Goal: Information Seeking & Learning: Find specific fact

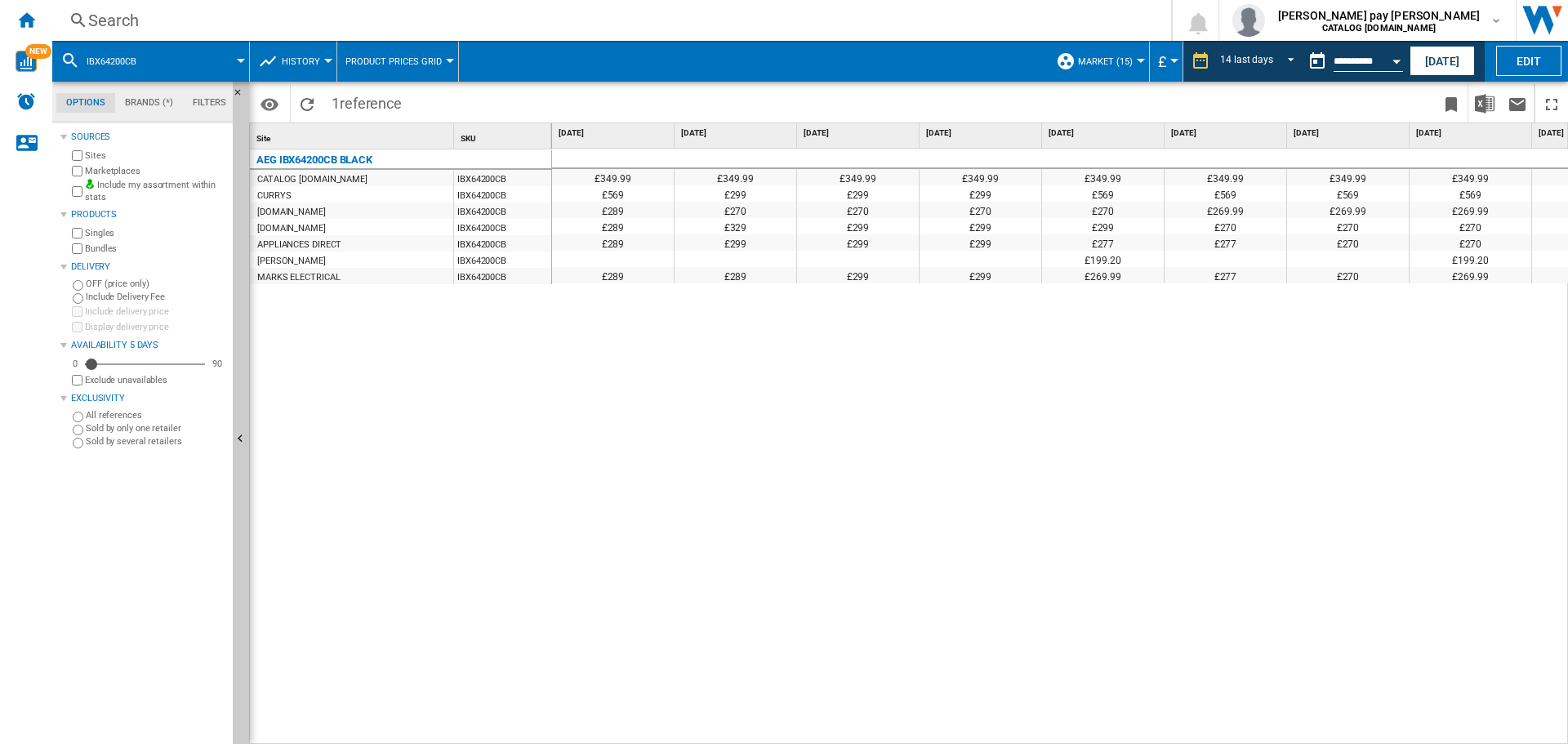
scroll to position [0, 821]
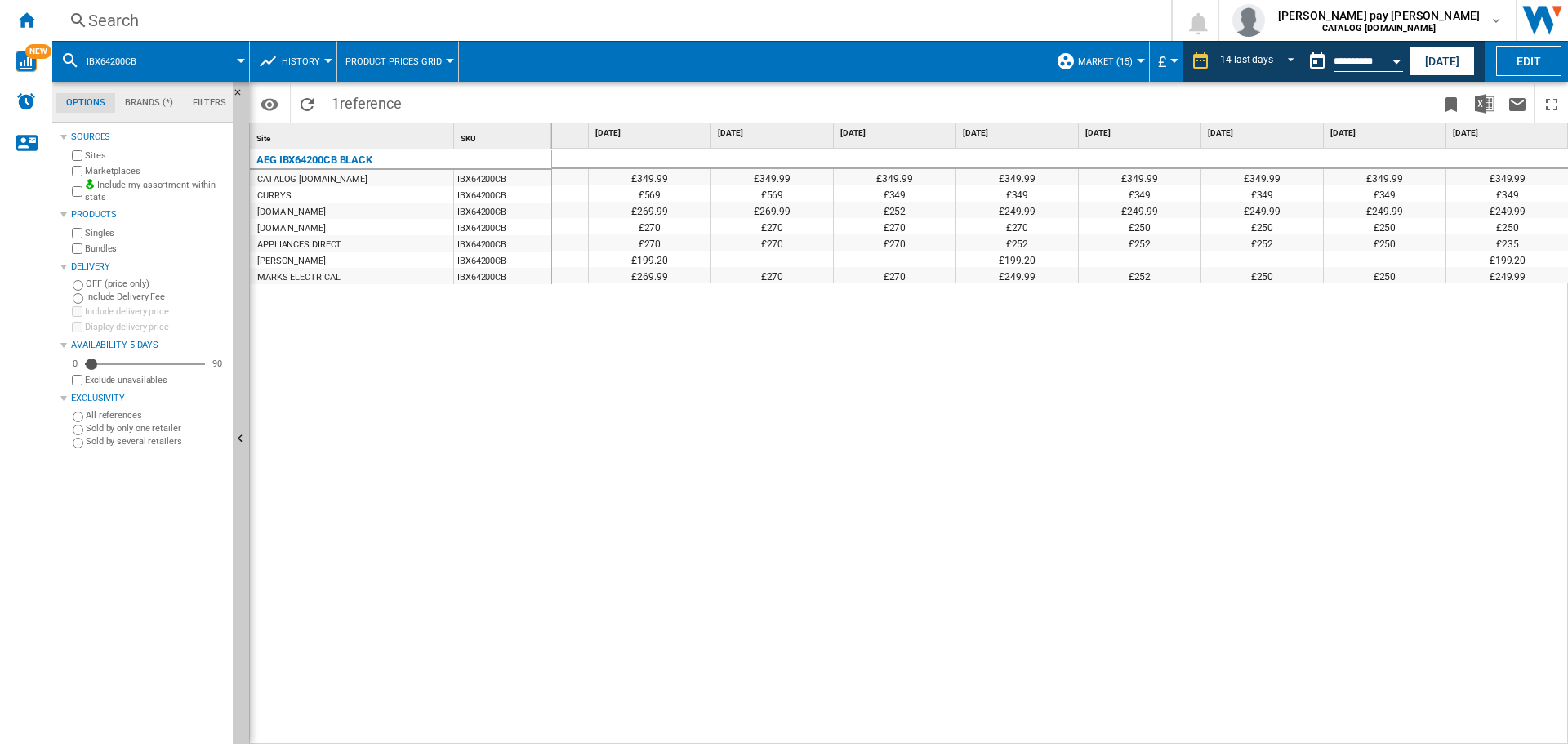
click at [368, 19] on div "Search" at bounding box center [609, 21] width 1041 height 23
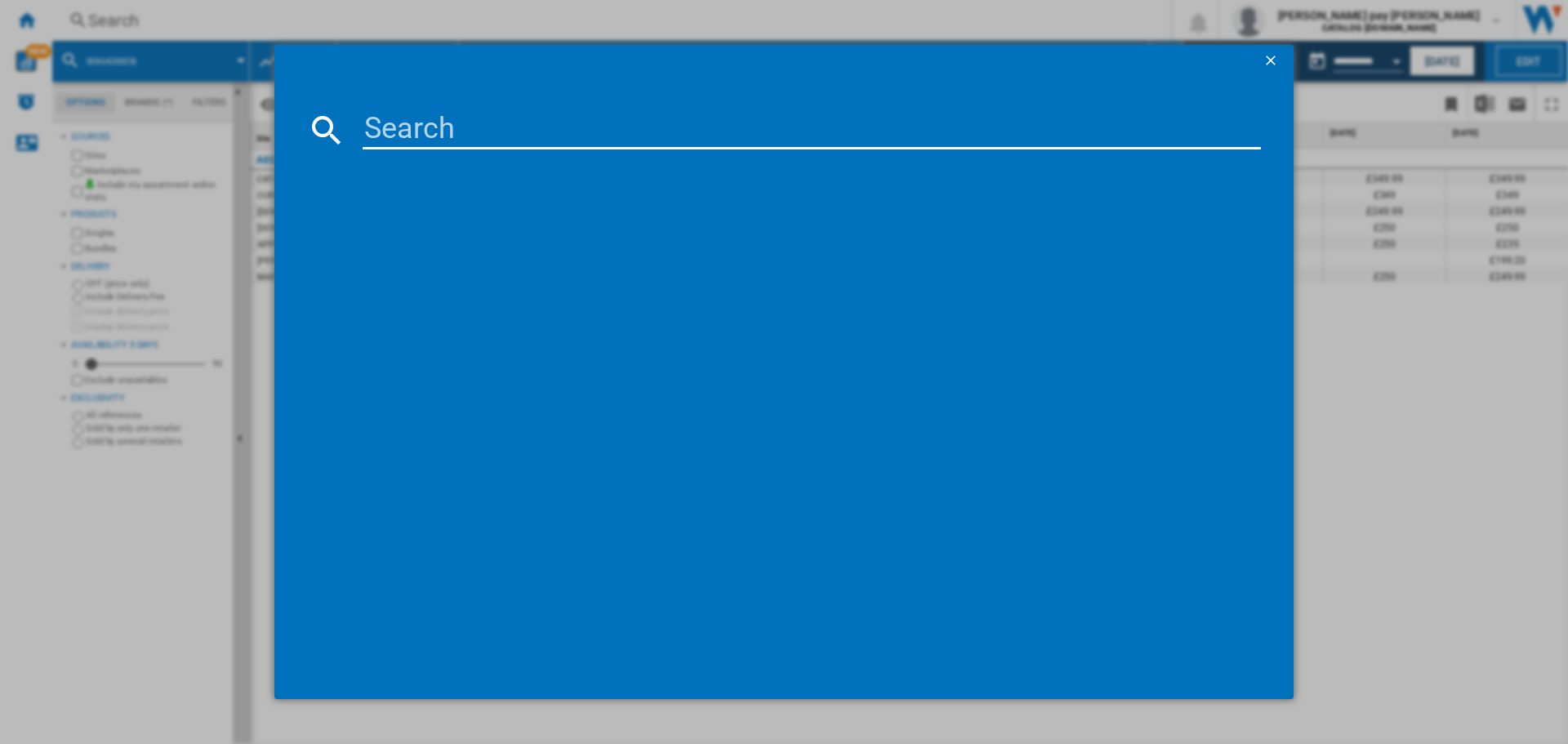
click at [424, 146] on input at bounding box center [811, 130] width 899 height 39
paste input "OS6AB50AK"
type input "OS6AB50AK"
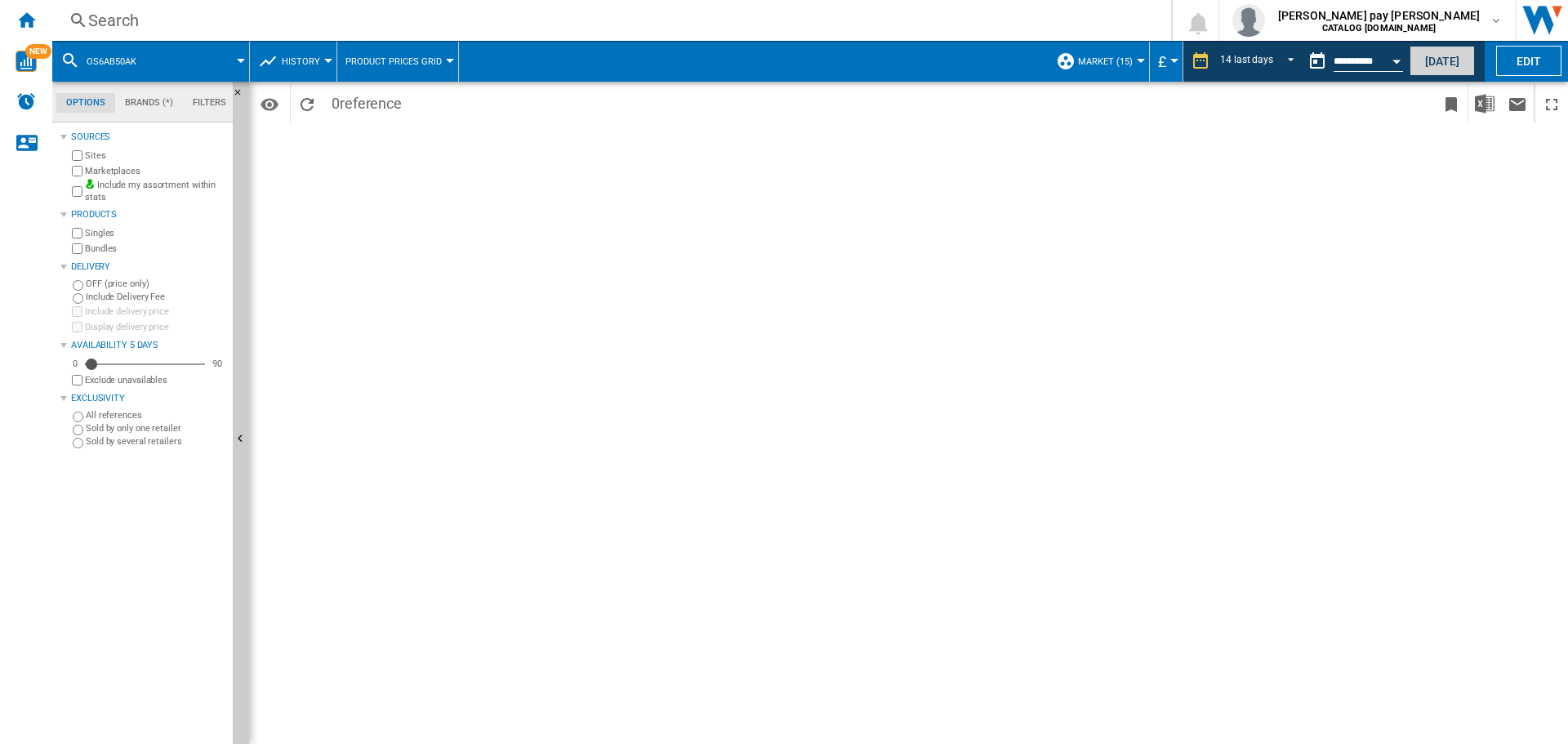
click at [1457, 62] on button "[DATE]" at bounding box center [1442, 61] width 66 height 30
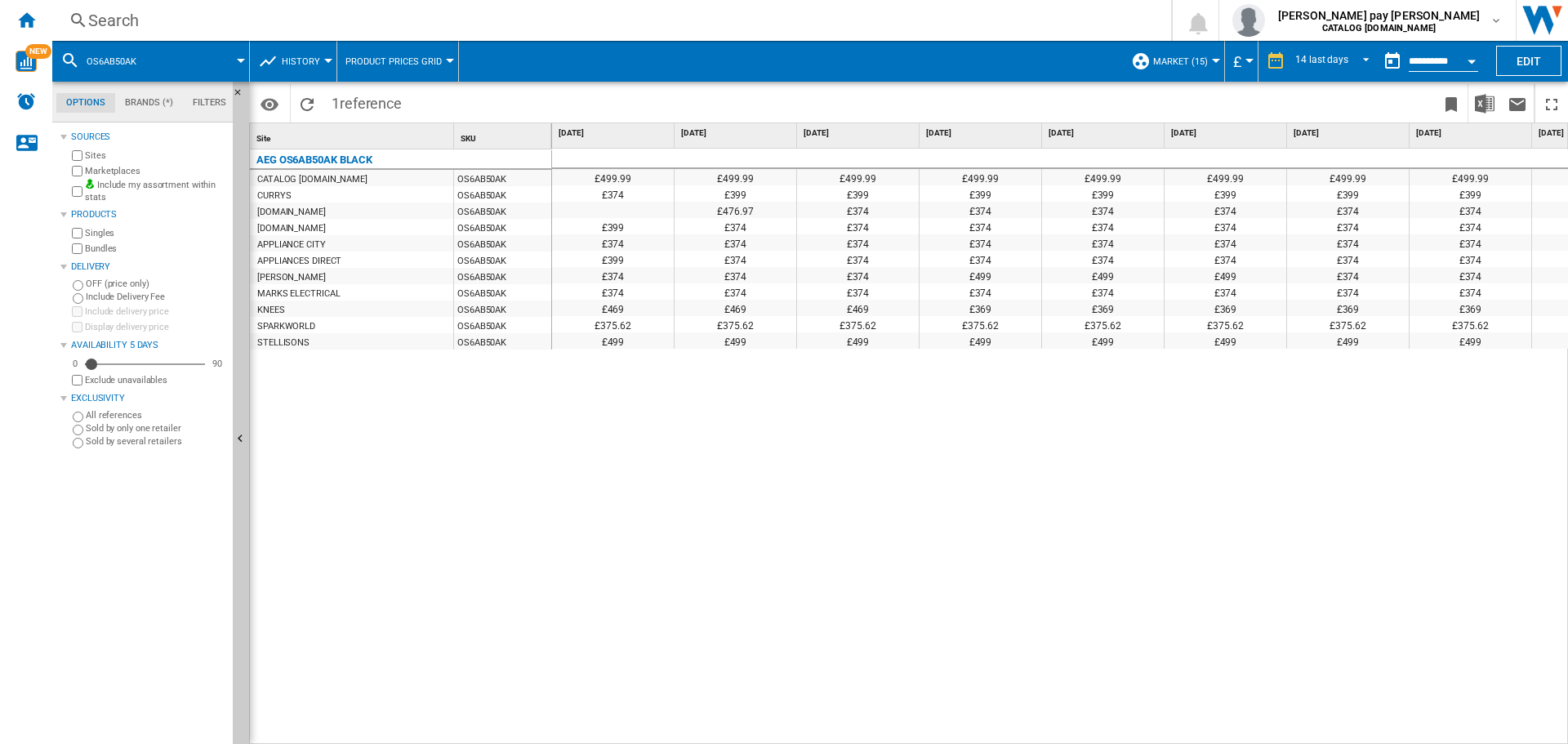
click at [282, 7] on div "Search Search 0 rebecca pay savage CATALOG ELECTROLUX.UK CATALOG ELECTROLUX.UK …" at bounding box center [811, 20] width 1516 height 41
click at [282, 19] on div "Search" at bounding box center [609, 21] width 1041 height 23
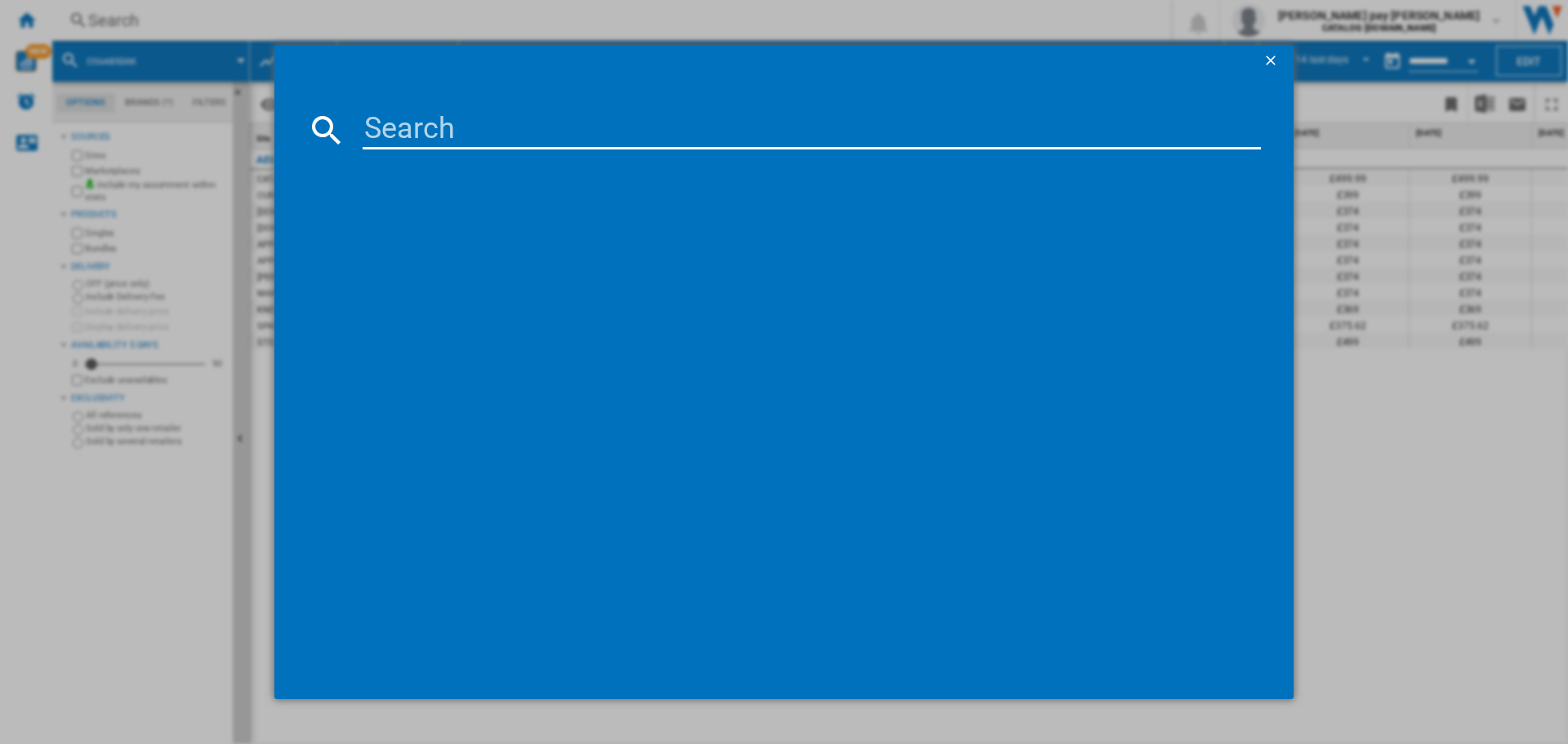
click at [386, 124] on input at bounding box center [811, 130] width 899 height 39
paste input "OS6AB50AK"
type input "OS6AB50AK"
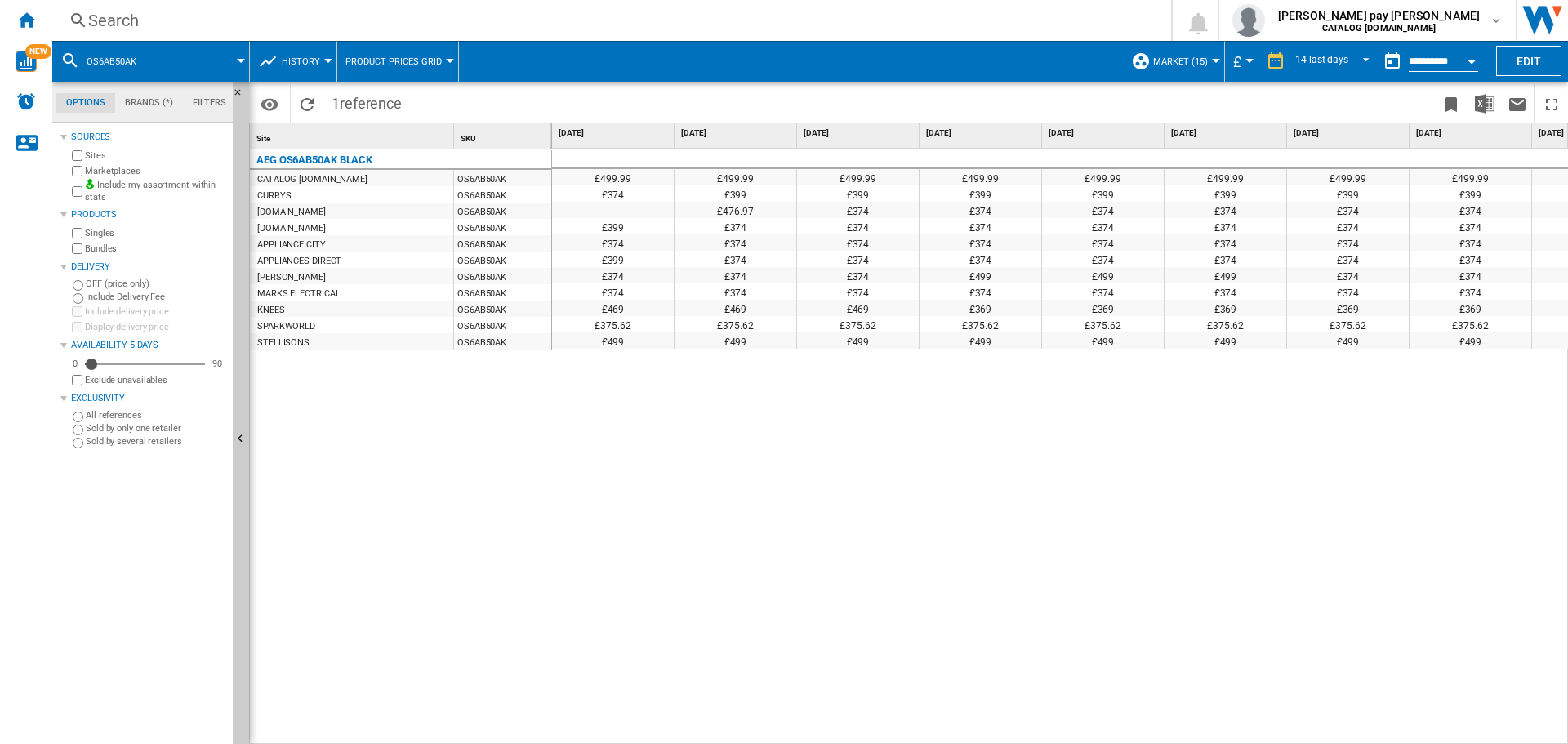
click at [1120, 424] on div "£499.99 £499.99 £499.99 £499.99 £499.99 £499.99 £499.99 £499.99 £499.99 £499.99…" at bounding box center [1060, 446] width 1017 height 596
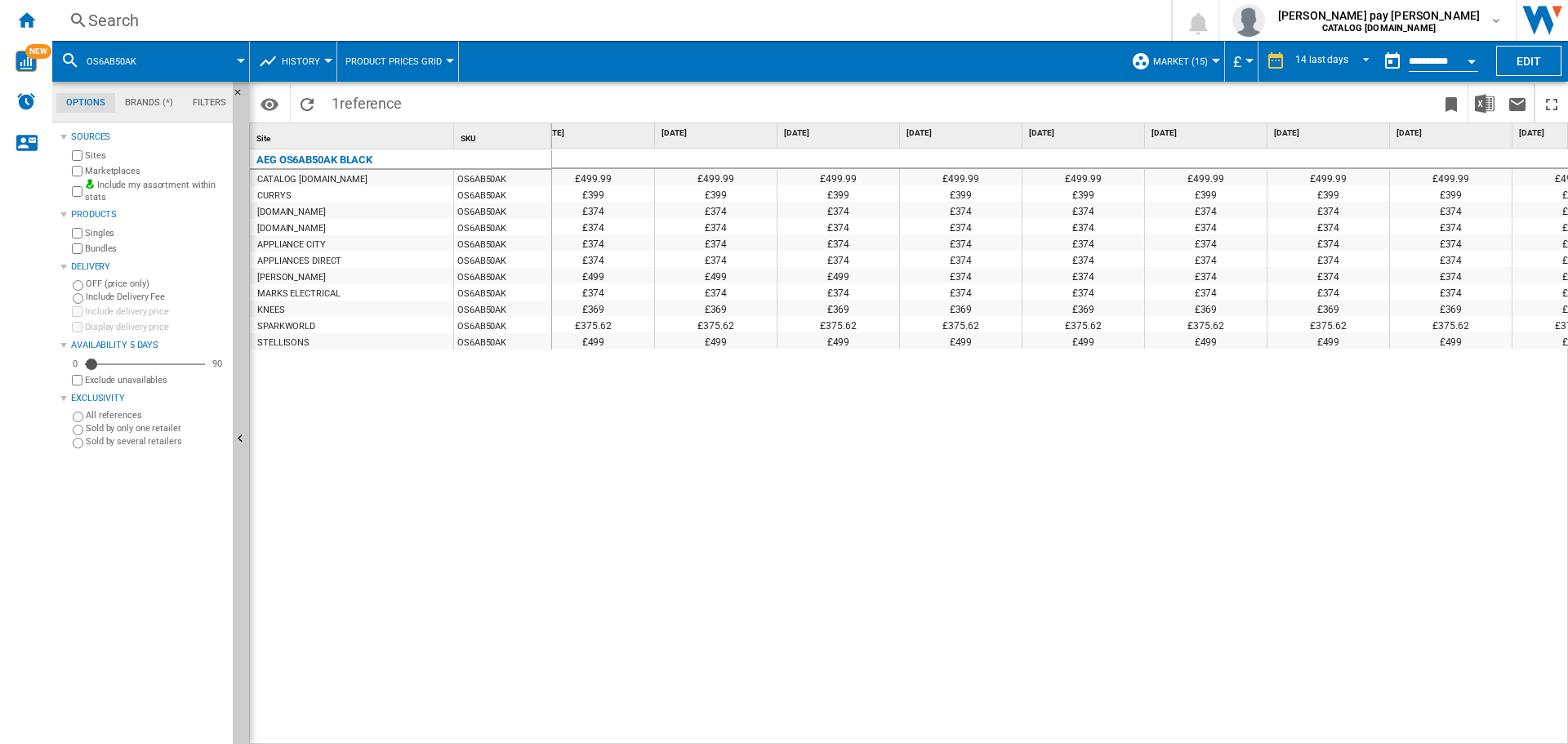
scroll to position [0, 338]
